Goal: Task Accomplishment & Management: Manage account settings

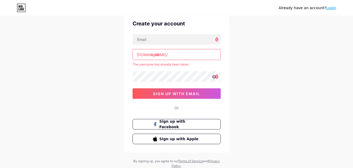
scroll to position [23, 0]
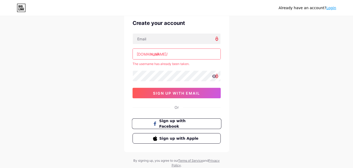
click at [197, 127] on button "Sign up with Facebook" at bounding box center [176, 124] width 89 height 11
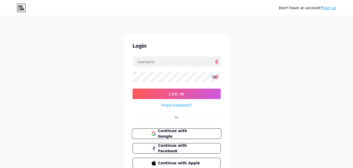
click at [200, 133] on span "Continue with Google" at bounding box center [180, 133] width 44 height 11
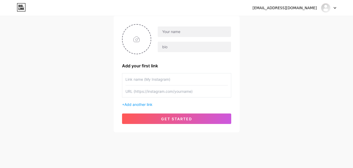
scroll to position [40, 0]
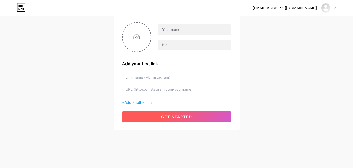
click at [195, 121] on button "get started" at bounding box center [176, 116] width 109 height 10
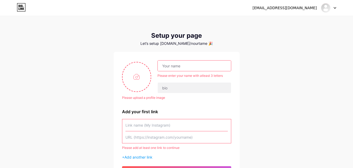
scroll to position [0, 0]
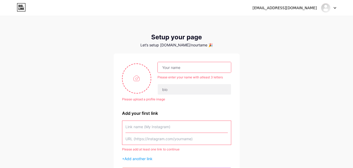
click at [204, 69] on input "text" at bounding box center [194, 67] width 73 height 10
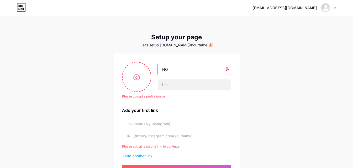
type input "nourtamer918@gmail.com"
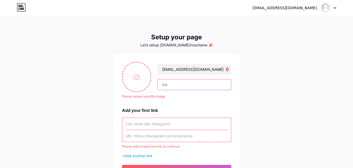
click at [206, 81] on input "text" at bounding box center [194, 84] width 73 height 10
type input "HHH"
click at [175, 121] on input "text" at bounding box center [176, 124] width 102 height 12
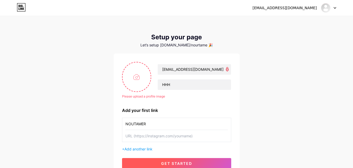
type input "NOUTAMER"
click at [164, 160] on button "get started" at bounding box center [176, 163] width 109 height 10
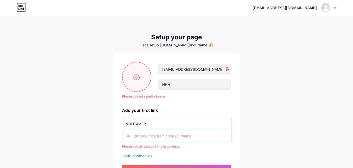
click at [146, 81] on input "file" at bounding box center [136, 76] width 28 height 29
type input "C:\fakepath\WhatsApp Image 2025-08-11 at 5.55.15 AM.jpeg"
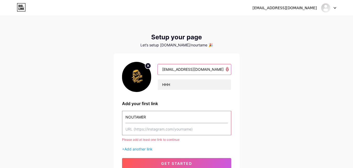
click at [188, 70] on input "nourtamer918@gmail.com" at bounding box center [194, 69] width 73 height 10
click at [204, 72] on input "nourtamer918@gmail.com" at bounding box center [194, 69] width 73 height 10
click at [210, 70] on input "nourtamer918@gmail.com" at bounding box center [194, 69] width 73 height 10
type input "n"
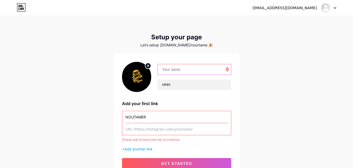
type input "H"
type input "KHALID"
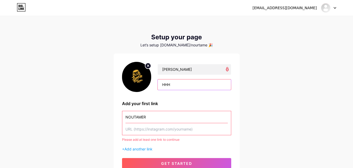
click at [197, 87] on input "HHH" at bounding box center [194, 84] width 73 height 10
type input "H"
type input "BEETLE"
click at [167, 114] on input "NOUTAMER" at bounding box center [176, 117] width 102 height 12
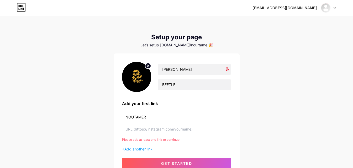
click at [167, 114] on input "NOUTAMER" at bounding box center [176, 117] width 102 height 12
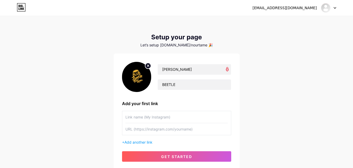
paste input "https://www.instagram.com/khaled_abo_hashesh?igsh=MXBybzJmOTk2YTdhMw=="
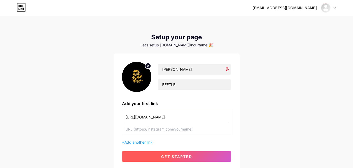
type input "https://www.instagram.com/khaled_abo_hashesh?igsh=MXBybzJmOTk2YTdhMw=="
click at [177, 158] on span "get started" at bounding box center [176, 156] width 31 height 4
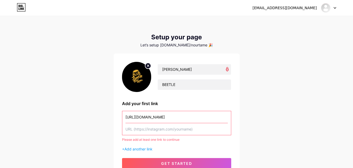
click at [179, 132] on input "text" at bounding box center [176, 129] width 102 height 12
paste input "https://www.instagram.com/khaled_abo_hashesh?igsh=MXBybzJmOTk2YTdhMw=="
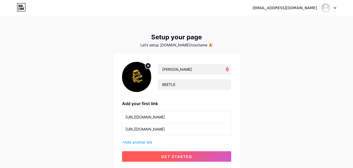
type input "https://www.instagram.com/khaled_abo_hashesh?igsh=MXBybzJmOTk2YTdhMw=="
click at [177, 156] on span "get started" at bounding box center [176, 156] width 31 height 4
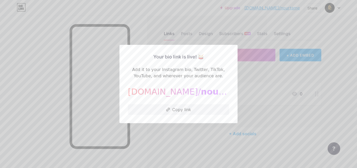
click at [207, 137] on div at bounding box center [178, 84] width 357 height 168
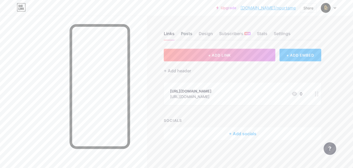
click at [182, 36] on div "Posts" at bounding box center [187, 34] width 12 height 9
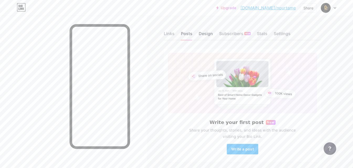
click at [202, 34] on div "Design" at bounding box center [206, 34] width 14 height 9
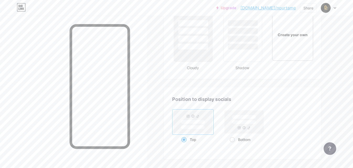
scroll to position [626, 0]
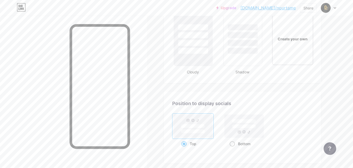
click at [250, 137] on rect at bounding box center [244, 126] width 39 height 23
click at [233, 149] on input "Bottom" at bounding box center [230, 150] width 3 height 3
radio input "true"
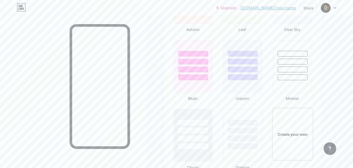
scroll to position [548, 0]
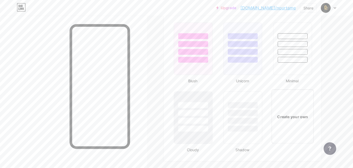
click at [294, 100] on div "Create your own" at bounding box center [292, 116] width 42 height 54
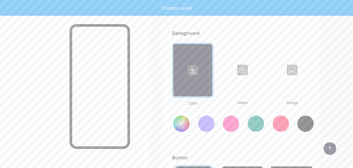
scroll to position [696, 0]
type input "#ffffff"
type input "#000000"
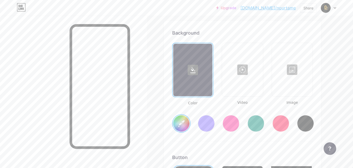
click at [296, 88] on div at bounding box center [292, 70] width 40 height 52
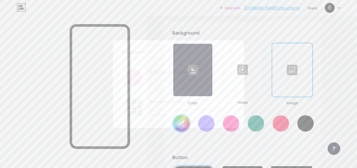
click at [189, 72] on input "file" at bounding box center [178, 77] width 114 height 29
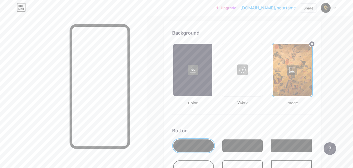
click at [182, 73] on div at bounding box center [192, 70] width 39 height 52
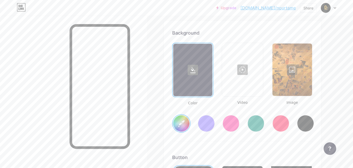
click at [179, 124] on input "#ffffff" at bounding box center [181, 123] width 16 height 16
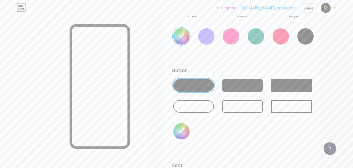
scroll to position [810, 0]
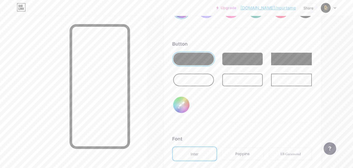
click at [196, 79] on div at bounding box center [193, 80] width 41 height 13
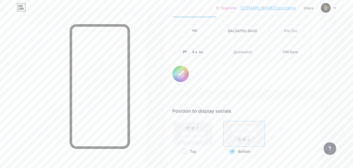
scroll to position [926, 0]
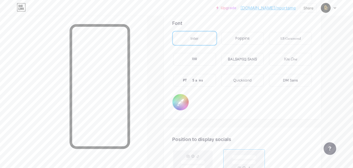
click at [185, 99] on input "#000000" at bounding box center [180, 102] width 16 height 16
click at [237, 100] on div "Font Inter Poppins EB Garamond TEKO BALSAMIQ SANS Kite One PT Sans Quicksand DM…" at bounding box center [242, 65] width 141 height 91
click at [174, 107] on input "#000000" at bounding box center [180, 102] width 16 height 16
click at [206, 79] on div "PT Sans" at bounding box center [194, 80] width 43 height 13
click at [226, 80] on div "Quicksand" at bounding box center [242, 80] width 43 height 13
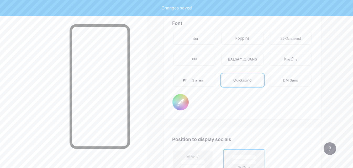
click at [189, 52] on div "TEKO" at bounding box center [194, 59] width 45 height 15
click at [192, 36] on div "Inter" at bounding box center [194, 39] width 8 height 6
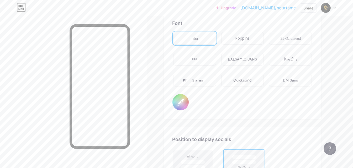
click at [210, 63] on div "TEKO" at bounding box center [194, 59] width 43 height 13
click at [280, 60] on div "Kite One" at bounding box center [290, 59] width 43 height 13
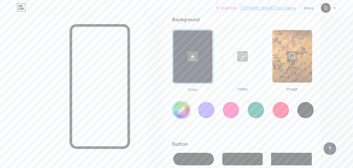
scroll to position [699, 0]
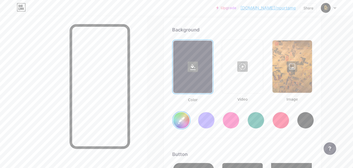
click at [217, 127] on div "#ffffff" at bounding box center [242, 116] width 141 height 27
click at [206, 120] on div at bounding box center [206, 120] width 17 height 17
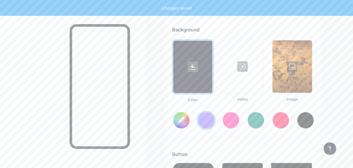
click at [221, 120] on div "#856bff" at bounding box center [242, 116] width 141 height 27
type input "#856bff"
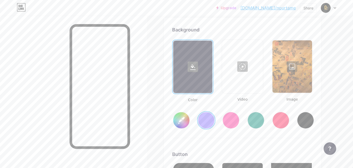
click at [293, 71] on div at bounding box center [292, 66] width 40 height 52
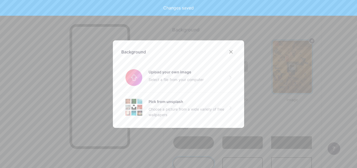
click at [286, 60] on div at bounding box center [178, 84] width 357 height 168
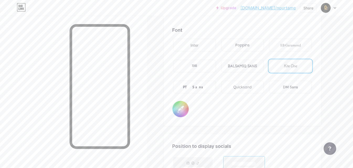
scroll to position [934, 0]
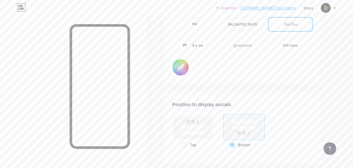
click at [180, 71] on input "#000000" at bounding box center [180, 67] width 16 height 16
click at [182, 66] on input "#000000" at bounding box center [180, 67] width 16 height 16
click at [258, 75] on div "Font Inter Poppins EB Garamond TEKO BALSAMIQ SANS Kite One PT Sans Quicksand DM…" at bounding box center [242, 30] width 141 height 91
click at [196, 121] on rect at bounding box center [192, 127] width 39 height 23
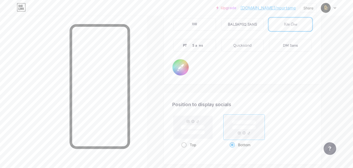
click at [185, 150] on input "Top" at bounding box center [182, 151] width 3 height 3
radio input "true"
click at [244, 130] on rect at bounding box center [244, 127] width 39 height 23
click at [233, 150] on input "Bottom" at bounding box center [230, 151] width 3 height 3
radio input "true"
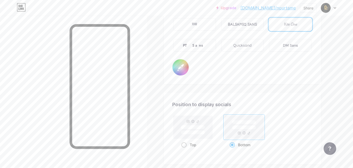
click at [197, 140] on div "Top" at bounding box center [192, 145] width 23 height 10
click at [185, 150] on input "Top" at bounding box center [182, 151] width 3 height 3
radio input "true"
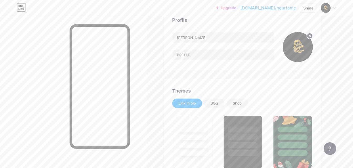
scroll to position [0, 0]
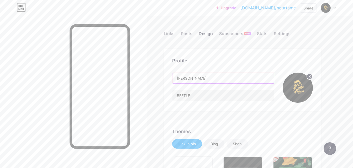
click at [205, 77] on input "KHALID" at bounding box center [222, 78] width 101 height 10
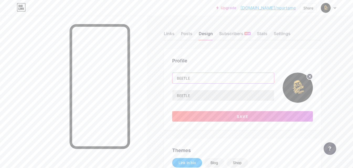
type input "BEETLE"
click at [205, 99] on input "BEETLE" at bounding box center [222, 95] width 101 height 10
paste input ""Here, Souls find the breath of the antique in every cup""
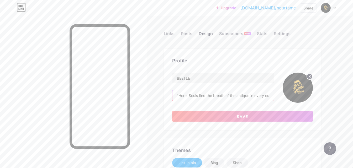
scroll to position [0, 4]
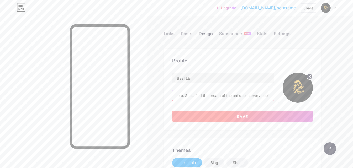
type input ""Here, Souls find the breath of the antique in every cup""
click at [215, 116] on button "Save" at bounding box center [242, 116] width 141 height 10
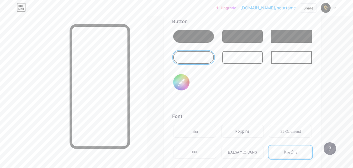
scroll to position [804, 0]
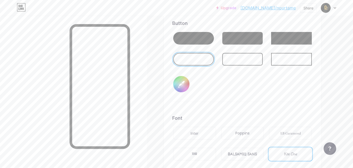
click at [246, 63] on div at bounding box center [242, 59] width 41 height 13
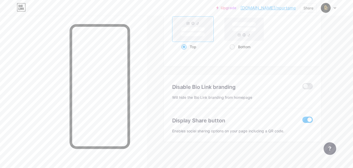
scroll to position [1024, 0]
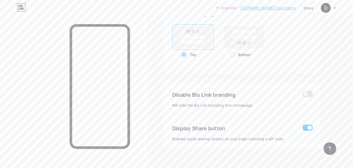
click at [308, 100] on div "Disable Bio Link branding Will hide the Bio Link branding from homepage" at bounding box center [242, 100] width 141 height 34
click at [307, 94] on span at bounding box center [307, 94] width 10 height 6
click at [302, 95] on input "checkbox" at bounding box center [302, 95] width 0 height 0
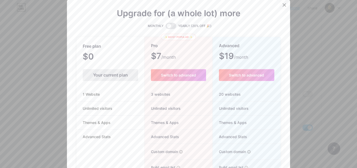
click at [281, 8] on div at bounding box center [283, 4] width 9 height 9
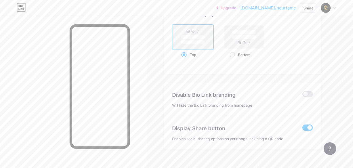
drag, startPoint x: 302, startPoint y: 121, endPoint x: 308, endPoint y: 130, distance: 9.8
click at [308, 130] on div "Display Share button Enables social sharing options on your page including a QR…" at bounding box center [242, 128] width 141 height 25
click at [308, 130] on span at bounding box center [307, 128] width 10 height 6
click at [302, 129] on input "checkbox" at bounding box center [302, 129] width 0 height 0
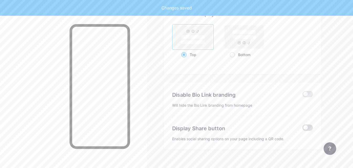
click at [308, 130] on span at bounding box center [307, 128] width 10 height 6
click at [302, 129] on input "checkbox" at bounding box center [302, 129] width 0 height 0
click at [308, 130] on span at bounding box center [307, 128] width 10 height 6
click at [302, 129] on input "checkbox" at bounding box center [302, 129] width 0 height 0
click at [308, 130] on span at bounding box center [307, 128] width 10 height 6
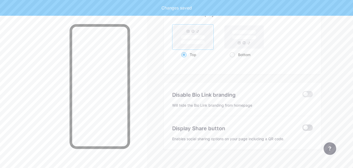
click at [302, 129] on input "checkbox" at bounding box center [302, 129] width 0 height 0
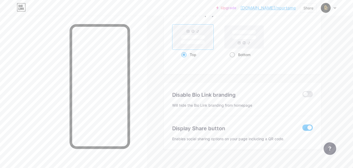
click at [243, 39] on rect at bounding box center [244, 37] width 24 height 4
click at [233, 60] on input "Bottom" at bounding box center [230, 61] width 3 height 3
radio input "true"
